Goal: Transaction & Acquisition: Purchase product/service

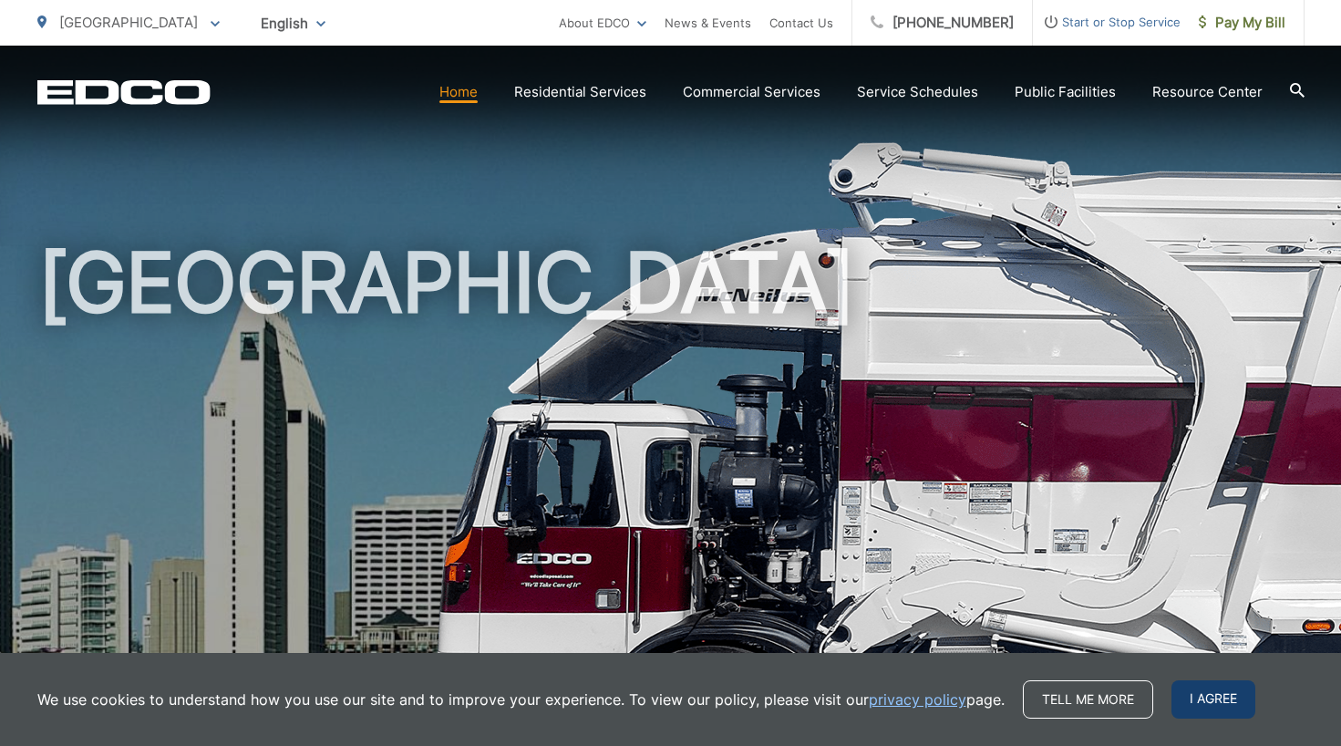
click at [1218, 699] on span "I agree" at bounding box center [1214, 699] width 84 height 38
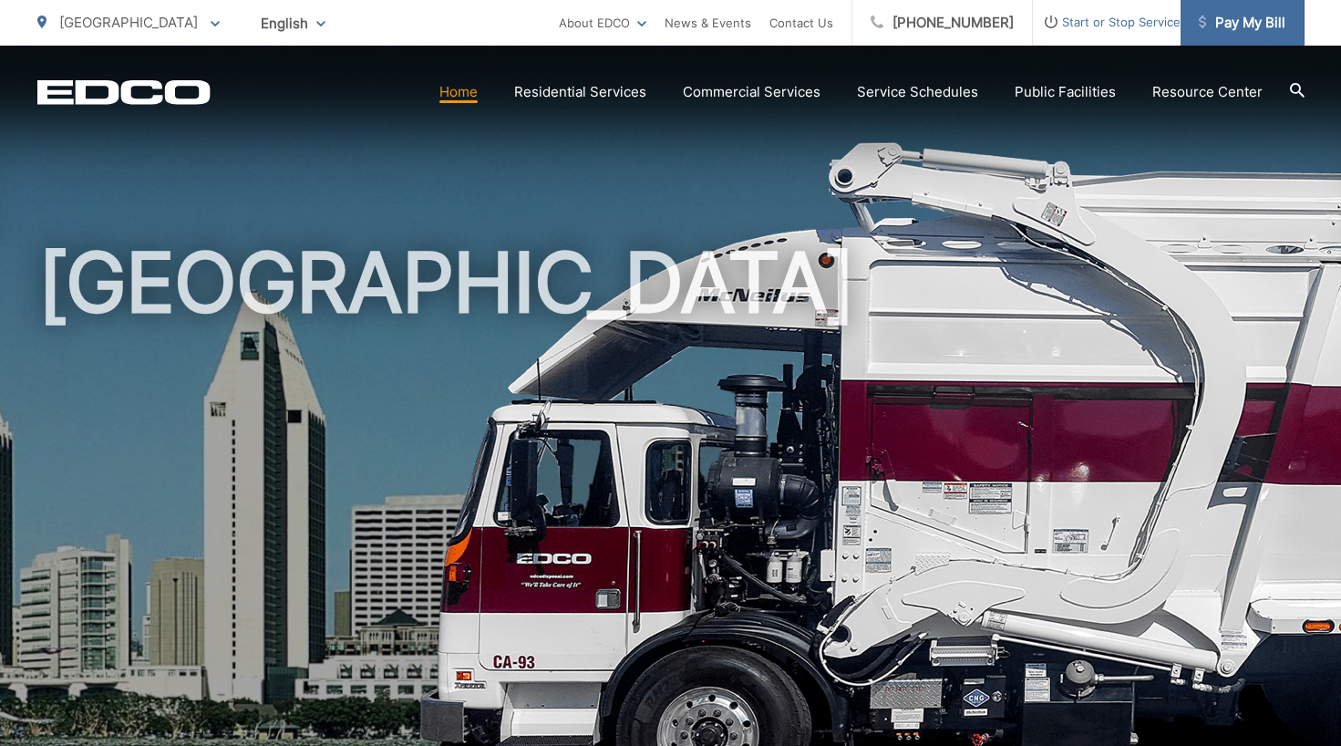
click at [1249, 29] on span "Pay My Bill" at bounding box center [1242, 23] width 87 height 22
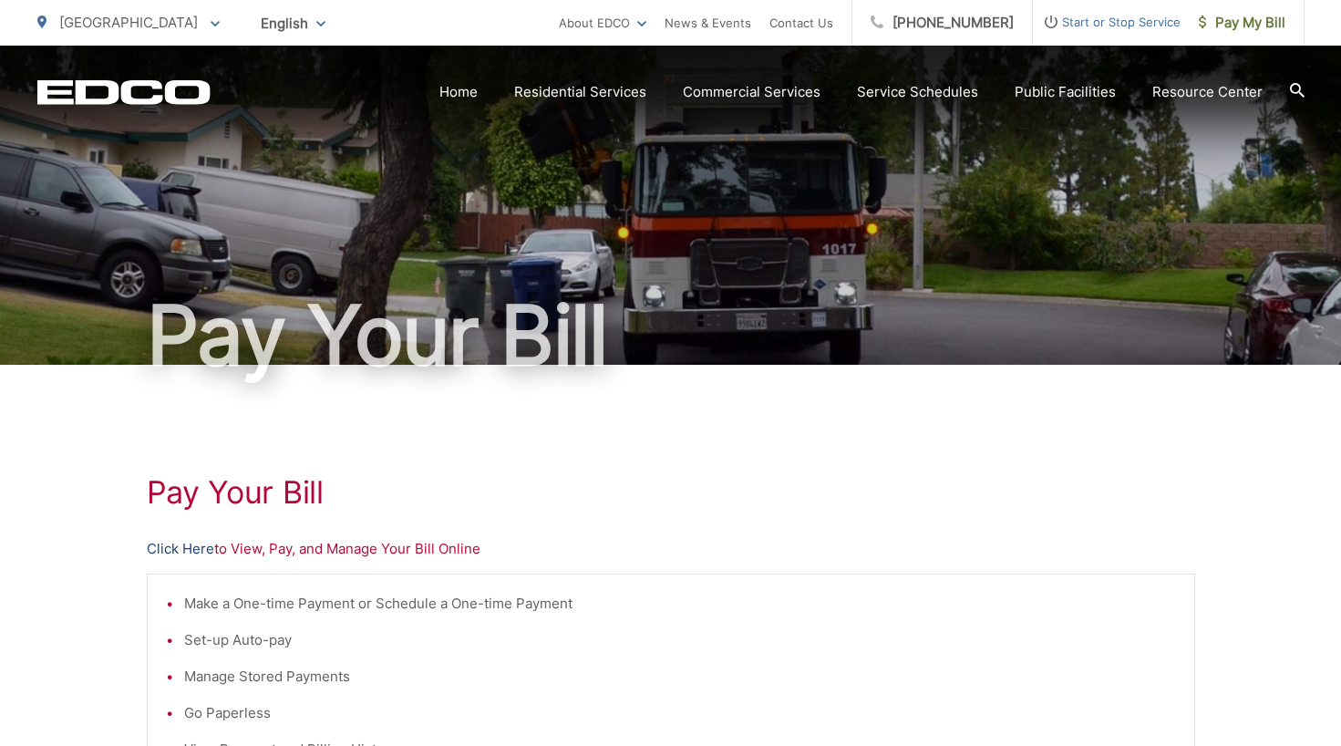
click at [166, 549] on link "Click Here" at bounding box center [180, 549] width 67 height 22
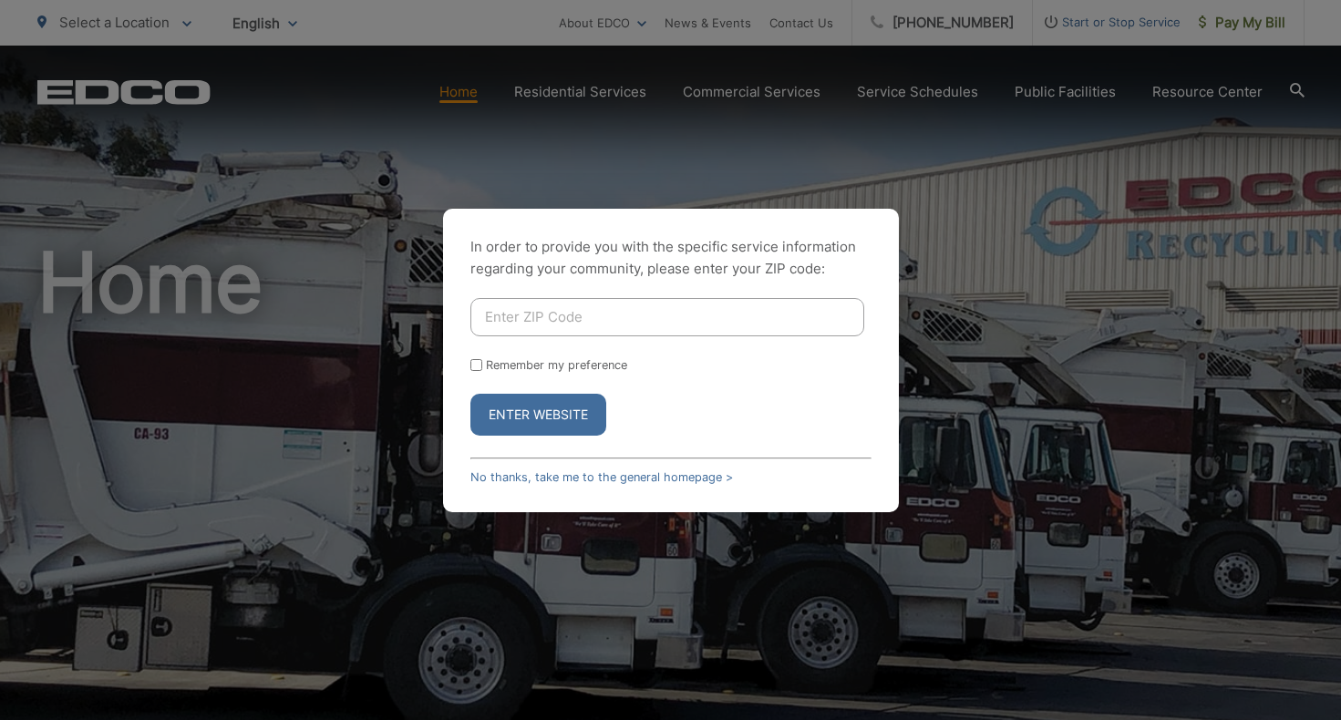
click at [542, 325] on input "Enter ZIP Code" at bounding box center [668, 317] width 394 height 38
type input "92120"
click at [540, 419] on button "Enter Website" at bounding box center [539, 415] width 136 height 42
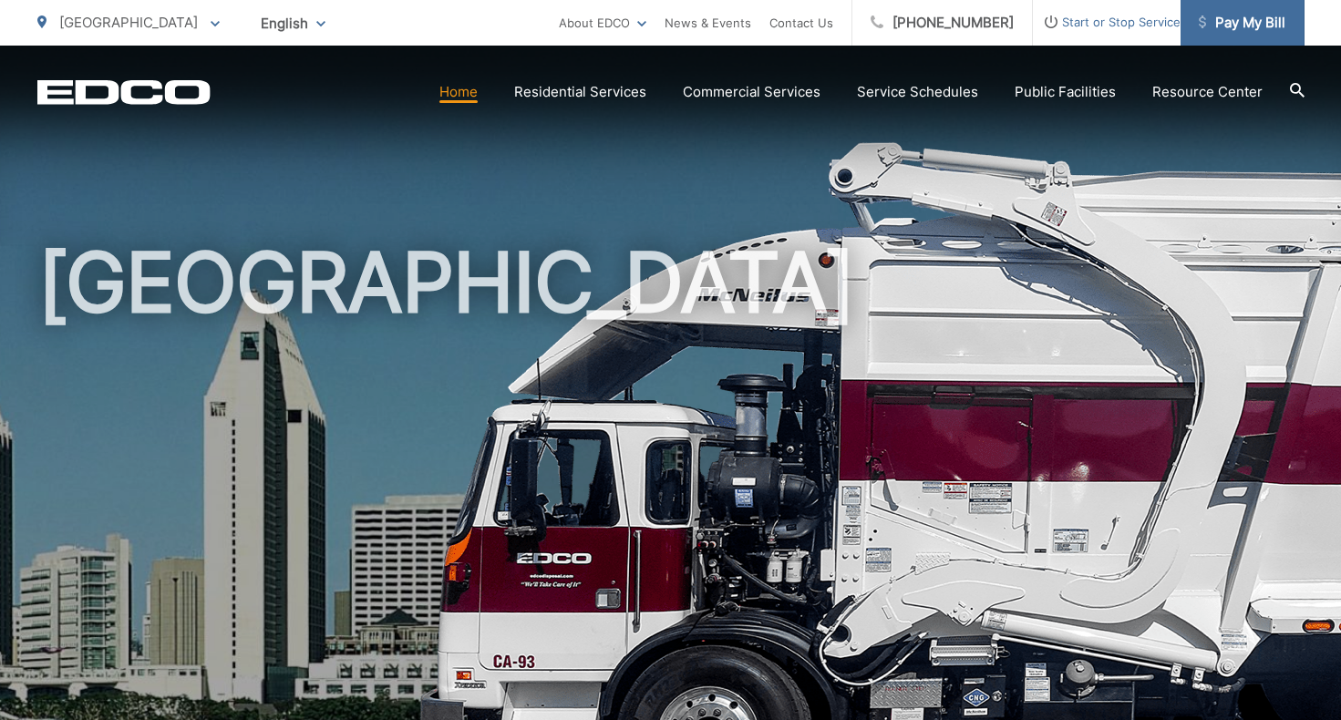
click at [1222, 21] on span "Pay My Bill" at bounding box center [1242, 23] width 87 height 22
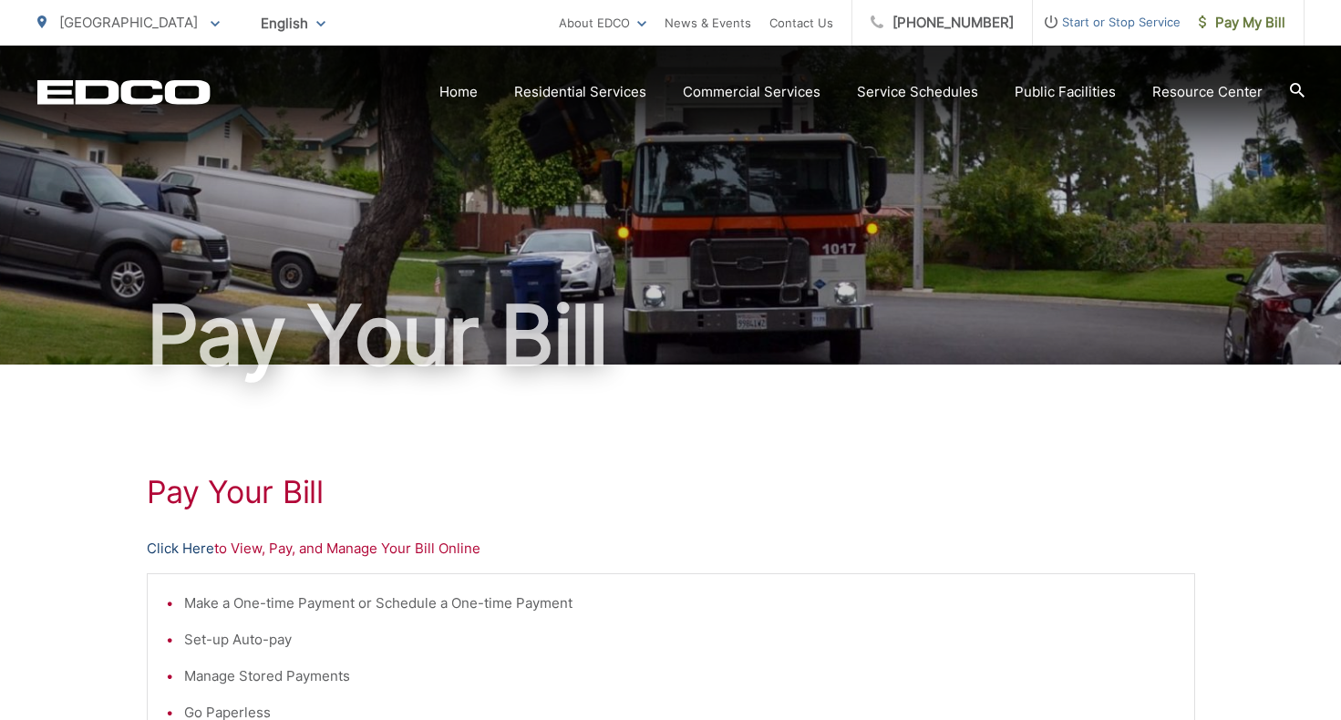
click at [191, 546] on link "Click Here" at bounding box center [180, 549] width 67 height 22
